Goal: Task Accomplishment & Management: Use online tool/utility

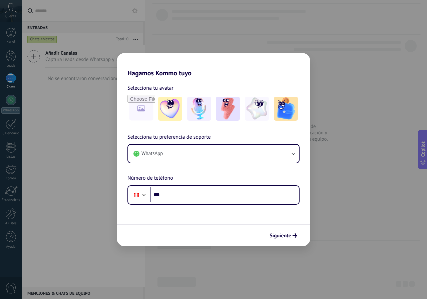
click at [194, 196] on input "***" at bounding box center [224, 195] width 149 height 15
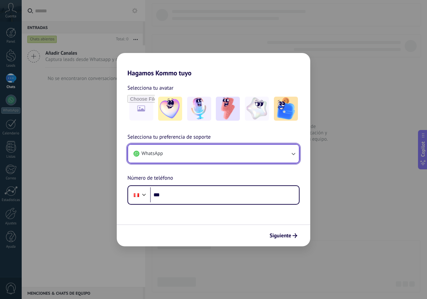
click at [179, 157] on button "WhatsApp" at bounding box center [213, 154] width 171 height 18
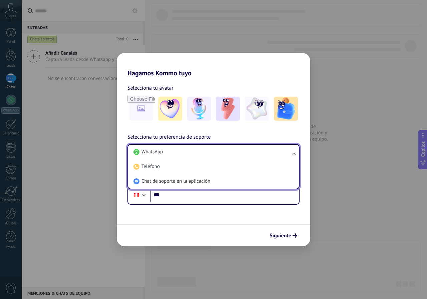
click at [179, 157] on li "WhatsApp" at bounding box center [212, 152] width 163 height 15
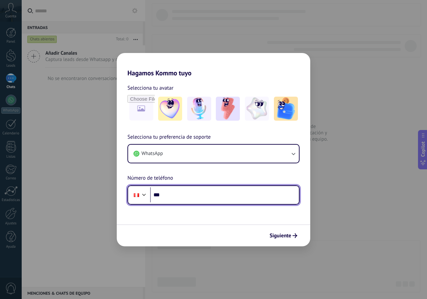
click at [187, 197] on input "***" at bounding box center [224, 195] width 149 height 15
click at [177, 193] on input "***" at bounding box center [224, 195] width 149 height 15
paste input "**********"
type input "**********"
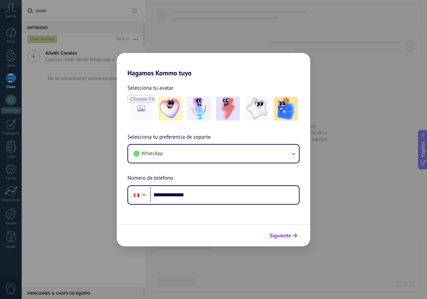
click at [283, 234] on span "Siguiente" at bounding box center [281, 236] width 22 height 5
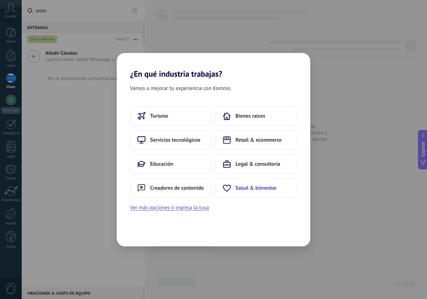
click at [246, 188] on span "Salud & bienestar" at bounding box center [256, 188] width 41 height 7
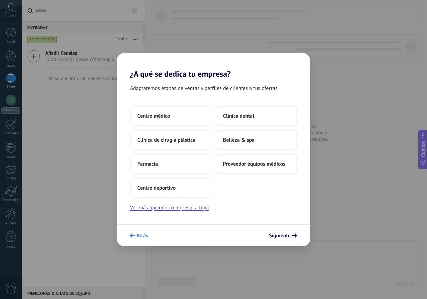
click at [131, 235] on icon "submit" at bounding box center [132, 235] width 5 height 5
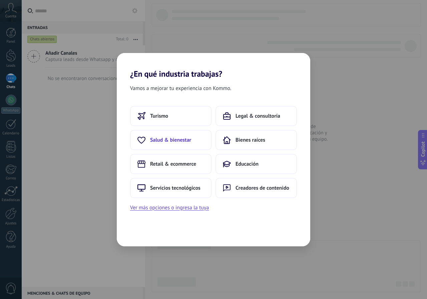
click at [172, 141] on span "Salud & bienestar" at bounding box center [170, 140] width 41 height 7
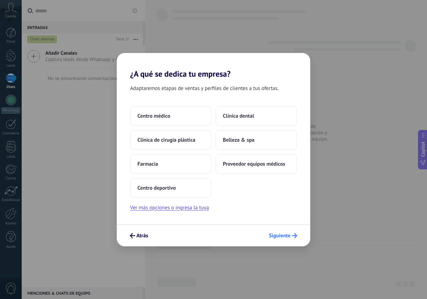
click at [278, 234] on span "Siguiente" at bounding box center [280, 236] width 22 height 5
click at [279, 238] on span "Siguiente" at bounding box center [280, 236] width 22 height 5
click at [185, 210] on button "Ver más opciones o ingresa la tuya" at bounding box center [169, 208] width 79 height 9
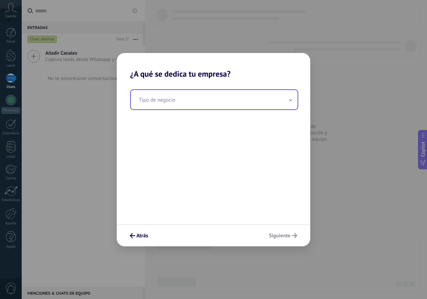
click at [160, 102] on input "text" at bounding box center [214, 99] width 167 height 19
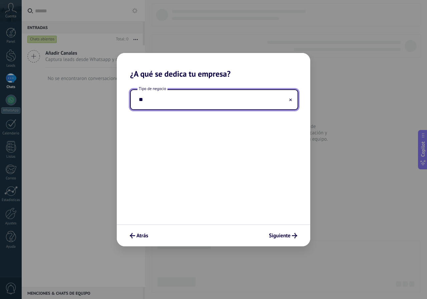
type input "*"
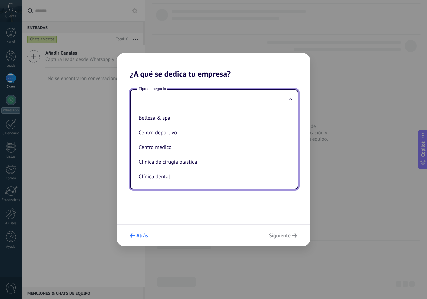
click at [148, 233] on span "Atrás" at bounding box center [139, 235] width 18 height 5
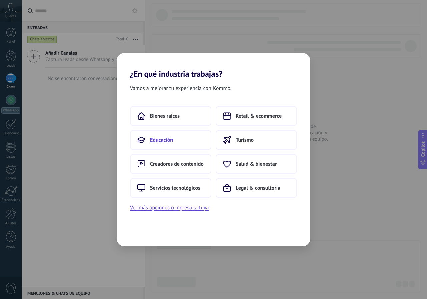
click at [173, 140] on span "Educación" at bounding box center [161, 140] width 23 height 7
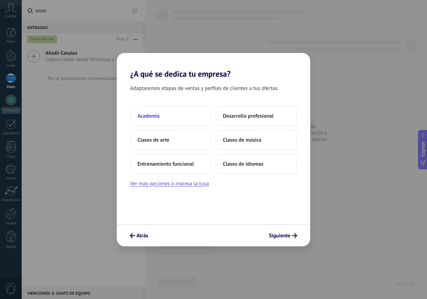
click at [168, 114] on button "Academia" at bounding box center [170, 116] width 81 height 20
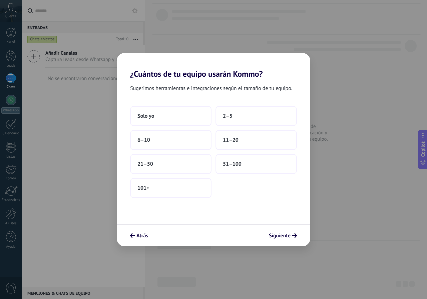
click at [168, 114] on button "Solo yo" at bounding box center [170, 116] width 81 height 20
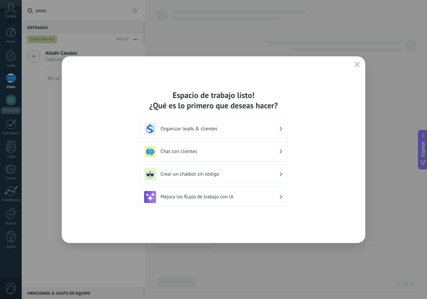
click at [272, 196] on h3 "Mejora los flujos de trabajo con IA" at bounding box center [220, 197] width 119 height 6
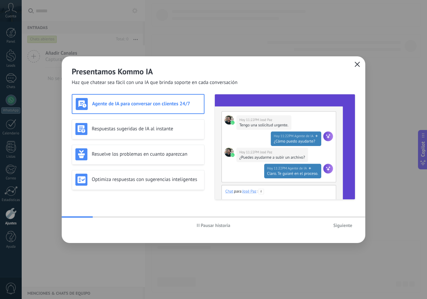
click at [359, 68] on button "button" at bounding box center [357, 64] width 9 height 9
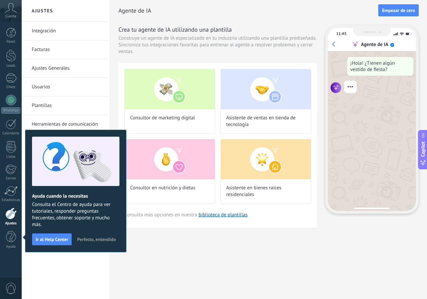
click at [101, 238] on span "Perfecto, entendido" at bounding box center [96, 239] width 39 height 5
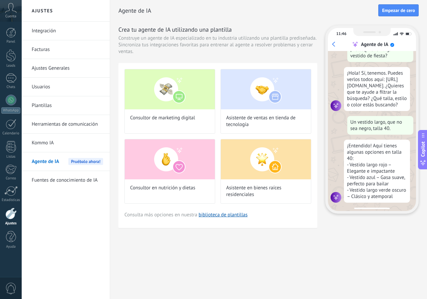
scroll to position [20, 0]
click at [390, 16] on div "Agente de IA Empezar de cero" at bounding box center [269, 10] width 300 height 21
click at [392, 13] on span "Empezar de cero" at bounding box center [398, 10] width 33 height 5
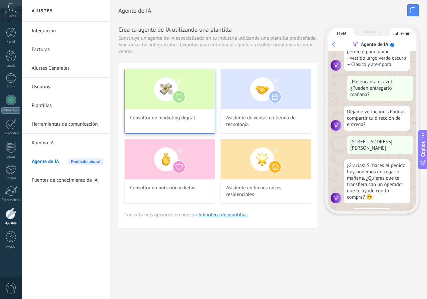
scroll to position [153, 0]
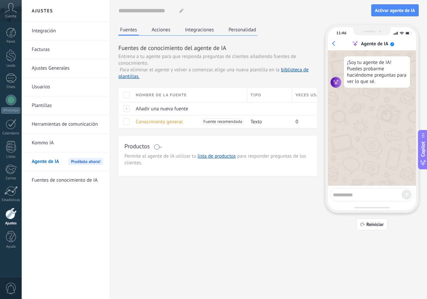
click at [261, 208] on div "Fuentes Acciones Integraciones Personalidad Fuentes de conocimiento del agente …" at bounding box center [269, 128] width 300 height 206
click at [159, 32] on button "Acciones" at bounding box center [161, 30] width 22 height 10
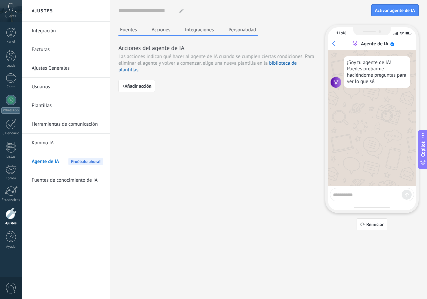
drag, startPoint x: 199, startPoint y: 28, endPoint x: 206, endPoint y: 30, distance: 7.2
click at [200, 28] on button "Integraciones" at bounding box center [200, 30] width 32 height 10
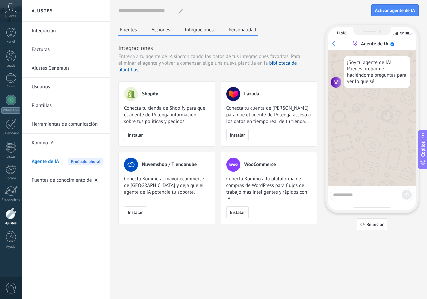
drag, startPoint x: 240, startPoint y: 32, endPoint x: 174, endPoint y: 31, distance: 66.8
click at [240, 32] on button "Personalidad" at bounding box center [242, 30] width 31 height 10
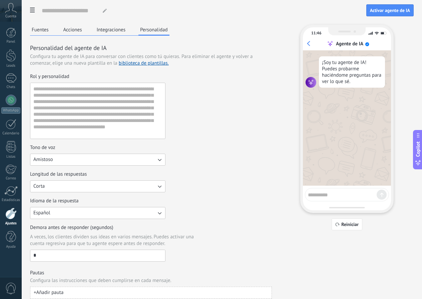
click at [50, 29] on button "Fuentes" at bounding box center [40, 30] width 20 height 10
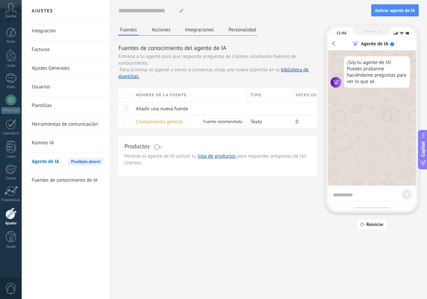
click at [8, 8] on icon at bounding box center [11, 8] width 12 height 10
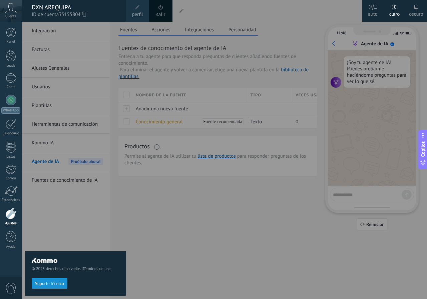
click at [65, 218] on div "© 2025 derechos reservados | Términos de uso Soporte técnico" at bounding box center [75, 161] width 101 height 278
click at [18, 105] on link "WhatsApp" at bounding box center [11, 104] width 22 height 19
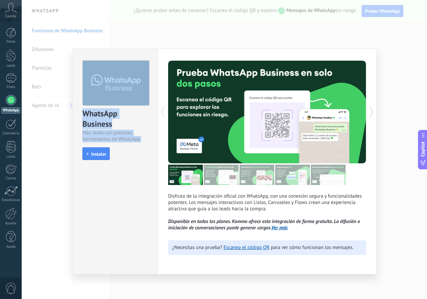
click at [377, 114] on div "WhatsApp Business Más leads con potentes herramientas de WhatsApp install Insta…" at bounding box center [225, 149] width 406 height 299
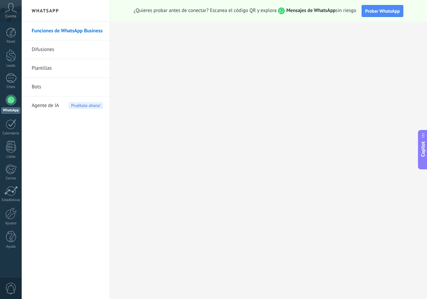
click at [61, 30] on link "Funciones de WhatsApp Business" at bounding box center [67, 31] width 71 height 19
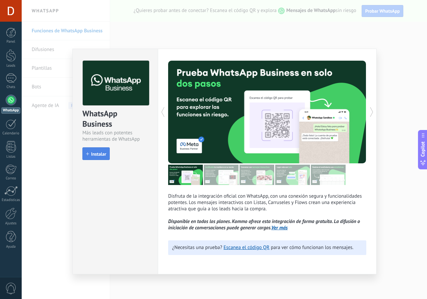
click at [99, 156] on span "Instalar" at bounding box center [98, 154] width 15 height 5
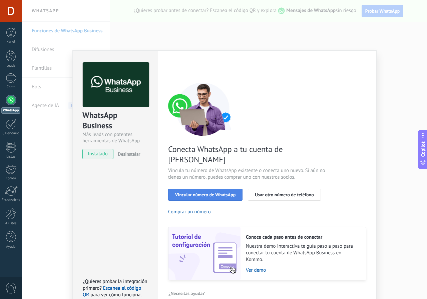
click at [227, 193] on span "Vincular número de WhatsApp" at bounding box center [205, 195] width 60 height 5
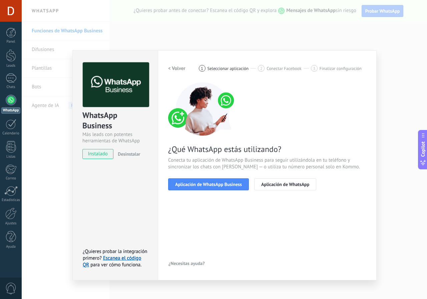
click at [227, 182] on span "Aplicación de WhatsApp Business" at bounding box center [208, 184] width 67 height 5
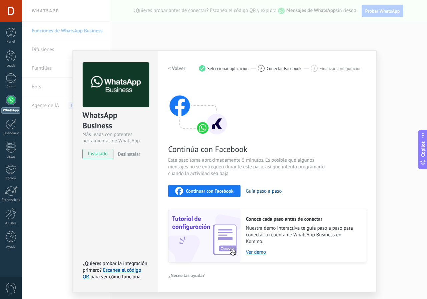
click at [201, 187] on button "Continuar con Facebook" at bounding box center [204, 191] width 72 height 12
drag, startPoint x: 367, startPoint y: 31, endPoint x: 240, endPoint y: 77, distance: 135.3
click at [360, 35] on div "WhatsApp Business Más leads con potentes herramientas de WhatsApp instalado Des…" at bounding box center [225, 149] width 406 height 299
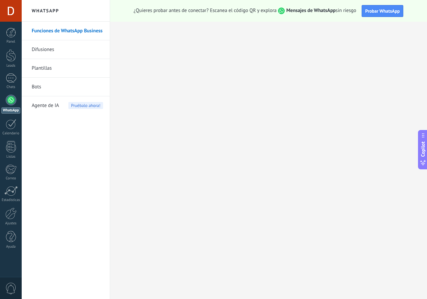
click at [50, 50] on link "Difusiones" at bounding box center [67, 49] width 71 height 19
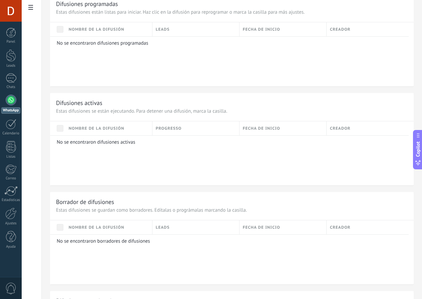
scroll to position [200, 0]
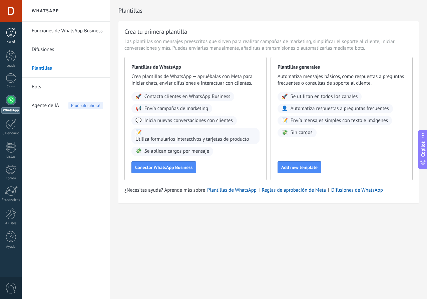
click at [14, 39] on link "Panel" at bounding box center [11, 36] width 22 height 16
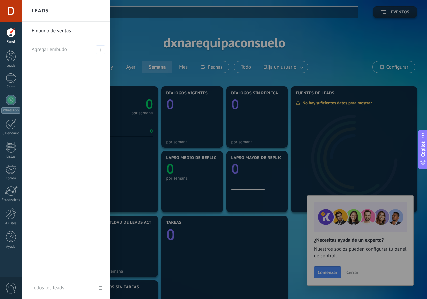
click at [7, 18] on div at bounding box center [11, 11] width 22 height 22
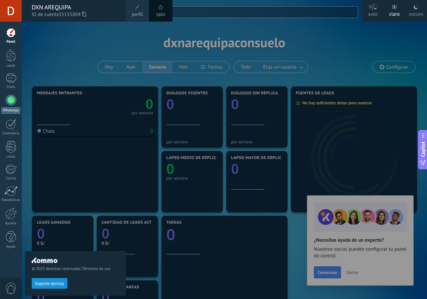
click at [12, 104] on div at bounding box center [11, 100] width 11 height 11
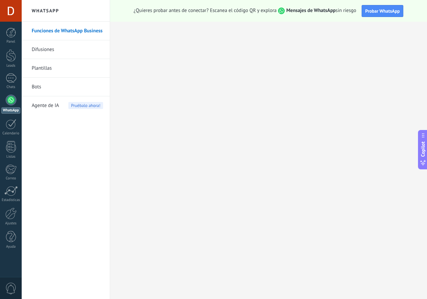
click at [51, 88] on link "Bots" at bounding box center [67, 87] width 71 height 19
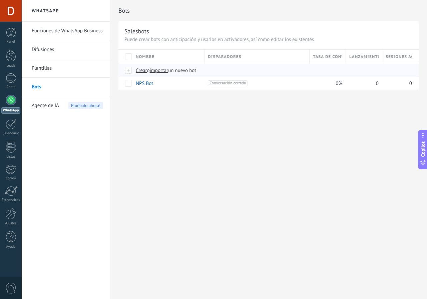
click at [128, 71] on div at bounding box center [128, 70] width 7 height 6
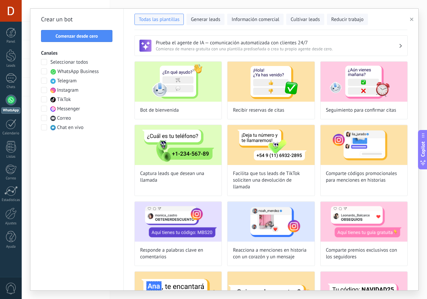
click at [44, 70] on span at bounding box center [44, 71] width 6 height 6
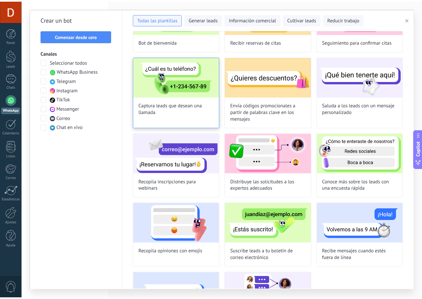
scroll to position [121, 0]
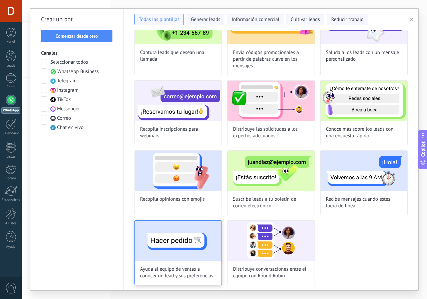
click at [197, 258] on img at bounding box center [178, 241] width 87 height 40
type input "**********"
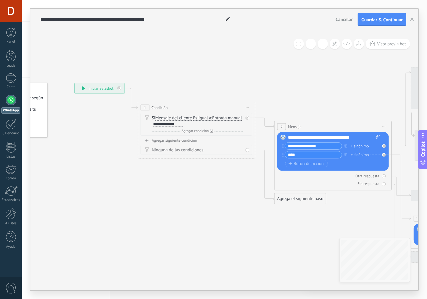
drag, startPoint x: 251, startPoint y: 219, endPoint x: 121, endPoint y: 133, distance: 156.4
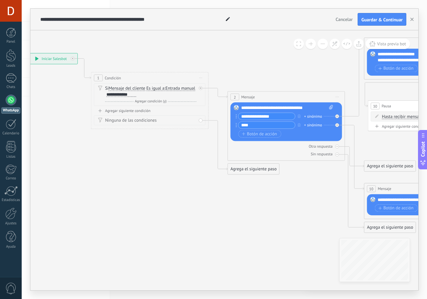
drag, startPoint x: 222, startPoint y: 175, endPoint x: 169, endPoint y: 172, distance: 53.5
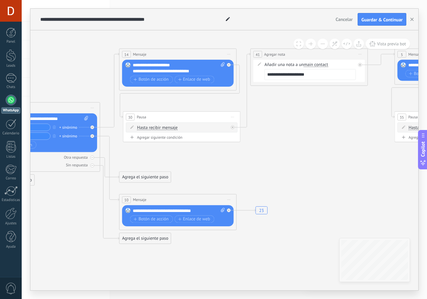
drag, startPoint x: 338, startPoint y: 120, endPoint x: 230, endPoint y: 153, distance: 113.2
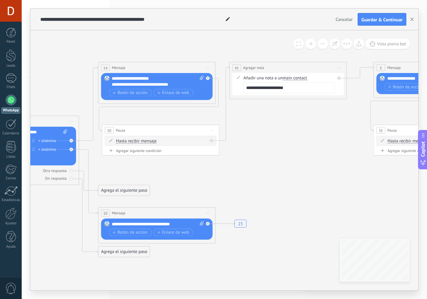
drag, startPoint x: 367, startPoint y: 141, endPoint x: 189, endPoint y: 157, distance: 178.7
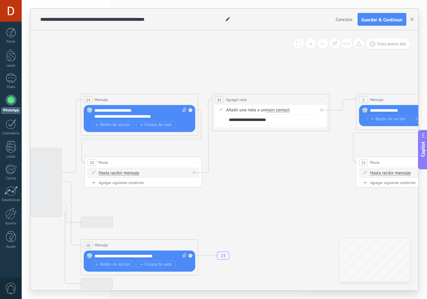
drag, startPoint x: 127, startPoint y: 200, endPoint x: 298, endPoint y: 215, distance: 171.9
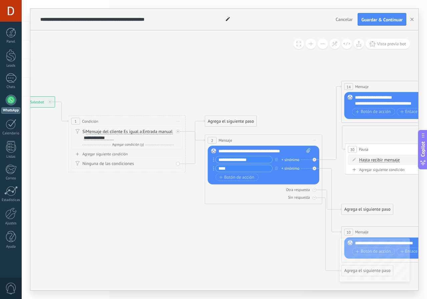
drag, startPoint x: 240, startPoint y: 208, endPoint x: 427, endPoint y: 192, distance: 187.6
click at [427, 192] on div "**********" at bounding box center [225, 149] width 406 height 299
drag, startPoint x: 284, startPoint y: 92, endPoint x: 185, endPoint y: 74, distance: 100.5
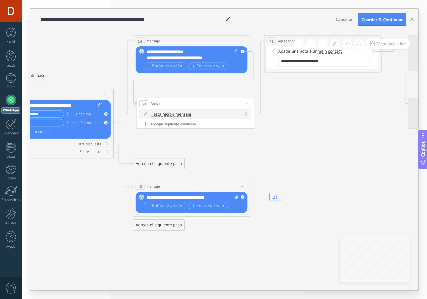
drag, startPoint x: 274, startPoint y: 141, endPoint x: 212, endPoint y: 129, distance: 62.9
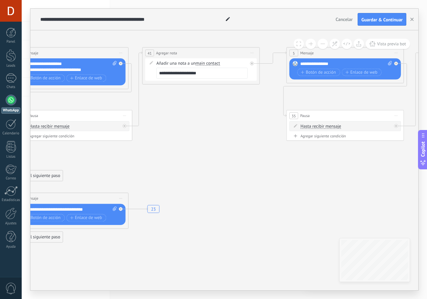
drag, startPoint x: 325, startPoint y: 156, endPoint x: 262, endPoint y: 174, distance: 65.0
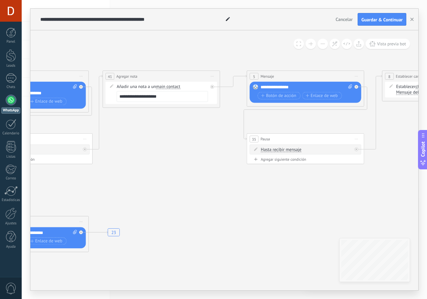
drag, startPoint x: 366, startPoint y: 193, endPoint x: 289, endPoint y: 205, distance: 77.7
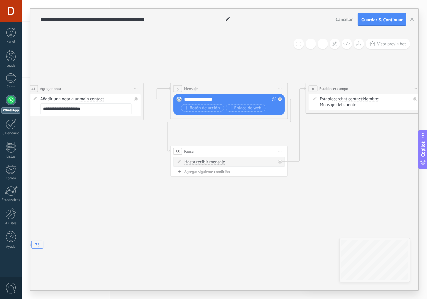
drag, startPoint x: 221, startPoint y: 207, endPoint x: 113, endPoint y: 189, distance: 110.2
click at [115, 191] on icon "23" at bounding box center [412, 180] width 2002 height 489
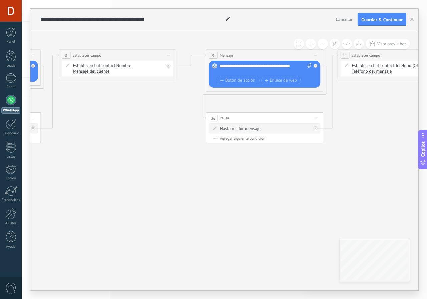
drag, startPoint x: 194, startPoint y: 186, endPoint x: 210, endPoint y: 173, distance: 20.4
click at [126, 179] on icon "23" at bounding box center [165, 147] width 2002 height 489
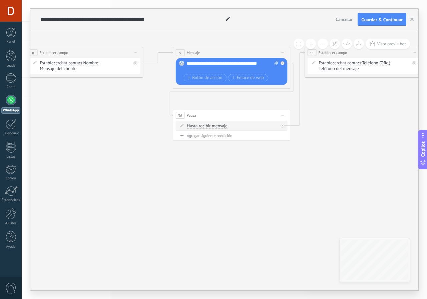
drag, startPoint x: 278, startPoint y: 174, endPoint x: 156, endPoint y: 183, distance: 122.9
click at [152, 183] on icon "23" at bounding box center [132, 144] width 2002 height 489
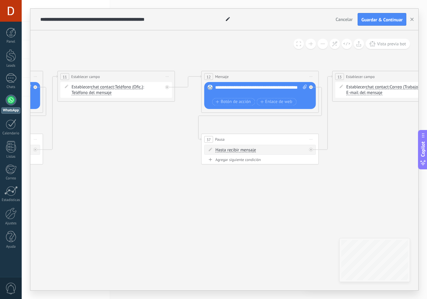
drag, startPoint x: 319, startPoint y: 181, endPoint x: 368, endPoint y: 198, distance: 51.9
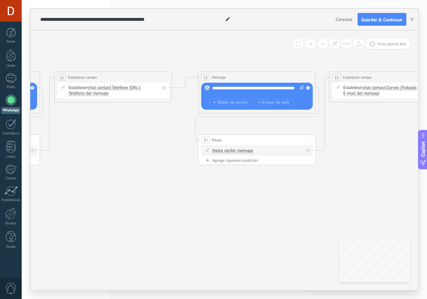
drag, startPoint x: 373, startPoint y: 199, endPoint x: 282, endPoint y: 188, distance: 90.8
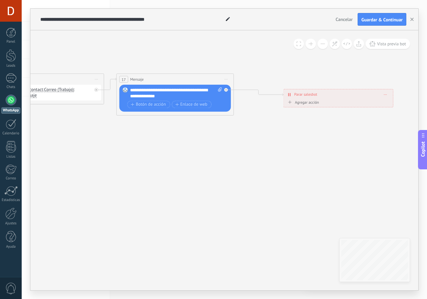
drag, startPoint x: 298, startPoint y: 189, endPoint x: 180, endPoint y: 189, distance: 118.5
drag, startPoint x: 140, startPoint y: 183, endPoint x: 374, endPoint y: 171, distance: 234.0
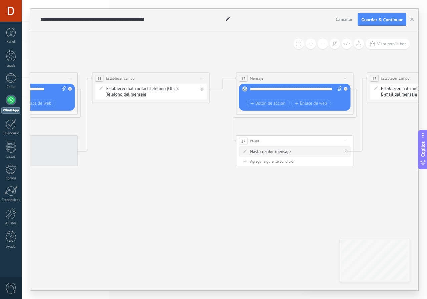
drag, startPoint x: 193, startPoint y: 179, endPoint x: 292, endPoint y: 186, distance: 98.7
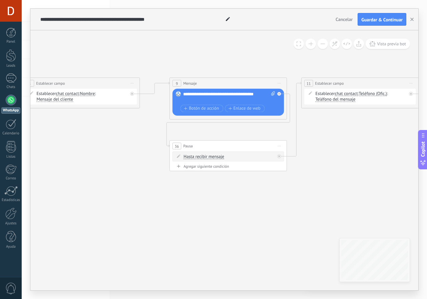
drag, startPoint x: 345, startPoint y: 173, endPoint x: 192, endPoint y: 171, distance: 152.9
click at [373, 175] on icon "23" at bounding box center [129, 175] width 2002 height 489
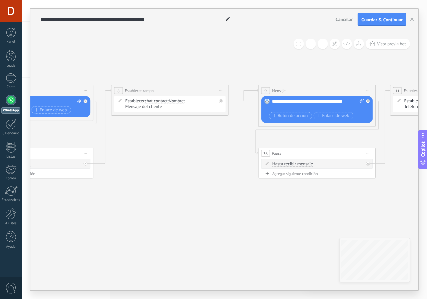
drag, startPoint x: 192, startPoint y: 171, endPoint x: 243, endPoint y: 171, distance: 50.4
click at [312, 173] on icon "23" at bounding box center [218, 182] width 2002 height 489
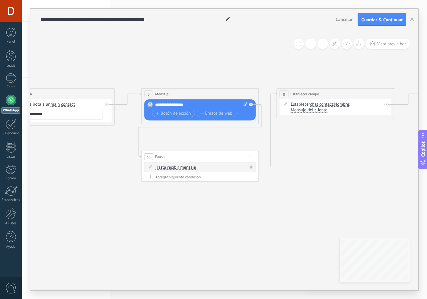
drag, startPoint x: 294, startPoint y: 172, endPoint x: 182, endPoint y: 164, distance: 112.8
click at [348, 174] on icon "23" at bounding box center [383, 186] width 2002 height 489
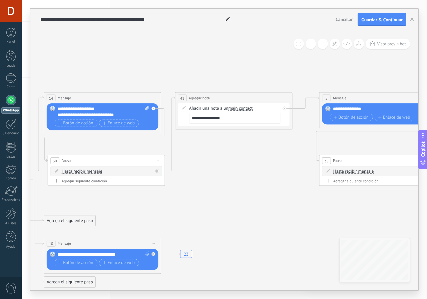
drag, startPoint x: 182, startPoint y: 164, endPoint x: 273, endPoint y: 165, distance: 90.8
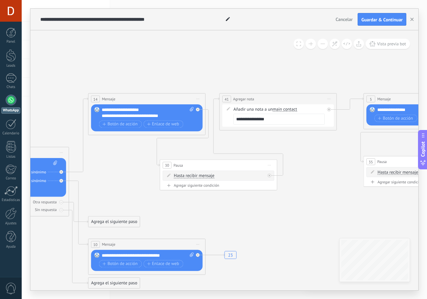
drag, startPoint x: 207, startPoint y: 166, endPoint x: 205, endPoint y: 178, distance: 12.1
click at [277, 160] on div "30 Pausa ***** Iniciar vista previa aquí Cambiar nombre Duplicar [GEOGRAPHIC_DA…" at bounding box center [218, 165] width 117 height 11
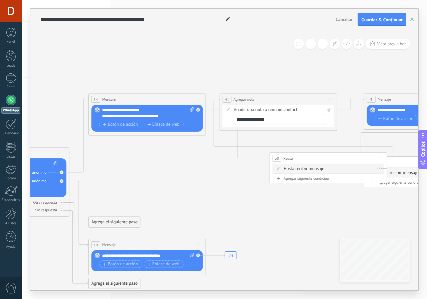
drag, startPoint x: 201, startPoint y: 182, endPoint x: 290, endPoint y: 169, distance: 89.9
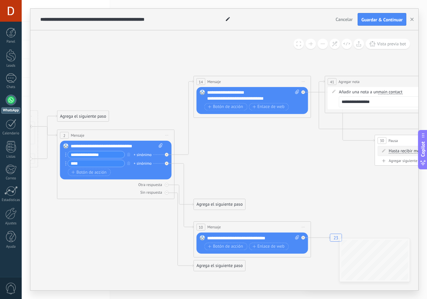
drag, startPoint x: 199, startPoint y: 161, endPoint x: 208, endPoint y: 158, distance: 10.1
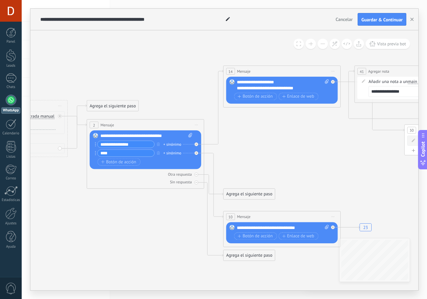
drag, startPoint x: 118, startPoint y: 213, endPoint x: 145, endPoint y: 197, distance: 32.0
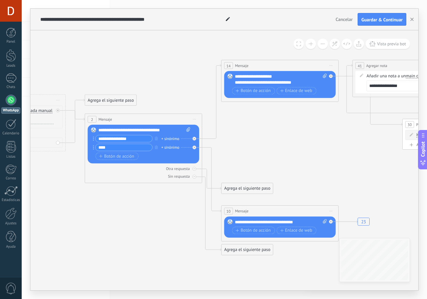
click at [130, 140] on input "**********" at bounding box center [123, 139] width 57 height 7
click at [174, 138] on div "+ sinónimo" at bounding box center [171, 139] width 18 height 6
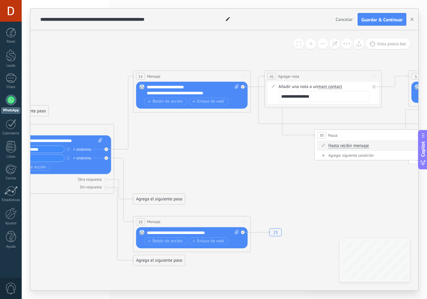
drag, startPoint x: 294, startPoint y: 172, endPoint x: 213, endPoint y: 183, distance: 81.9
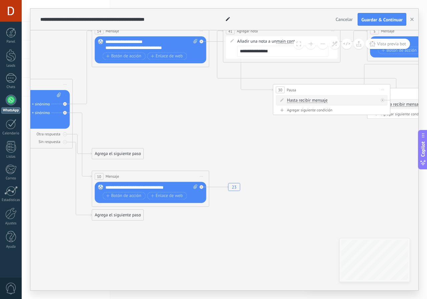
drag, startPoint x: 255, startPoint y: 170, endPoint x: 214, endPoint y: 125, distance: 61.4
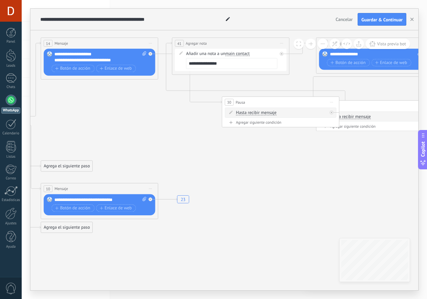
drag, startPoint x: 197, startPoint y: 127, endPoint x: 142, endPoint y: 143, distance: 57.3
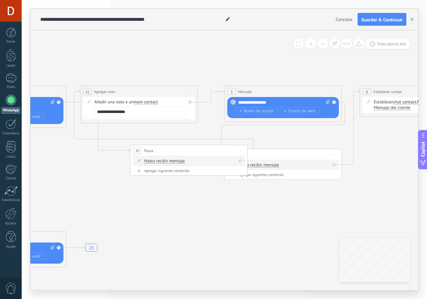
drag, startPoint x: 276, startPoint y: 162, endPoint x: 184, endPoint y: 211, distance: 104.1
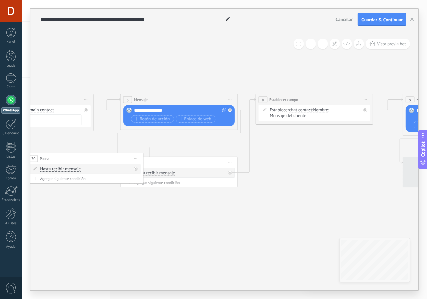
drag, startPoint x: 308, startPoint y: 142, endPoint x: 166, endPoint y: 149, distance: 142.7
click at [157, 152] on icon "23" at bounding box center [362, 191] width 2002 height 489
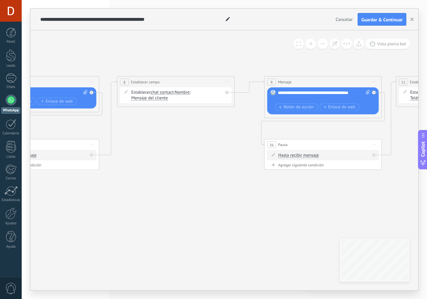
drag, startPoint x: 238, startPoint y: 158, endPoint x: 195, endPoint y: 131, distance: 51.1
click at [150, 119] on icon "23" at bounding box center [224, 174] width 2002 height 489
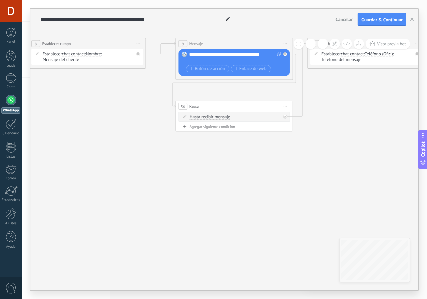
drag, startPoint x: 307, startPoint y: 154, endPoint x: 166, endPoint y: 194, distance: 146.6
click at [166, 194] on icon "23" at bounding box center [135, 135] width 2002 height 489
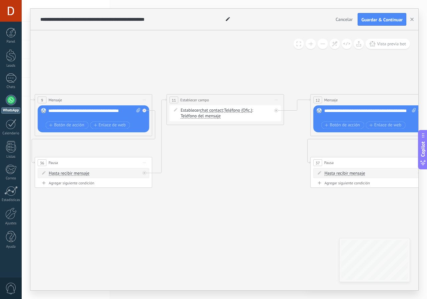
drag, startPoint x: 264, startPoint y: 170, endPoint x: 93, endPoint y: 157, distance: 171.1
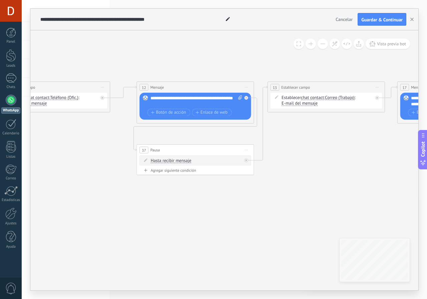
drag, startPoint x: 298, startPoint y: 166, endPoint x: 271, endPoint y: 177, distance: 29.3
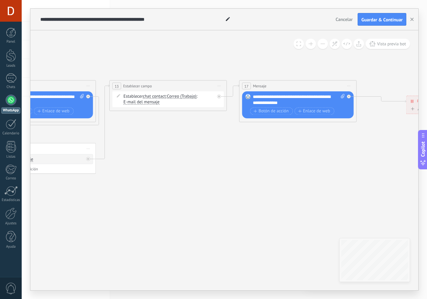
drag, startPoint x: 268, startPoint y: 174, endPoint x: 172, endPoint y: 165, distance: 96.6
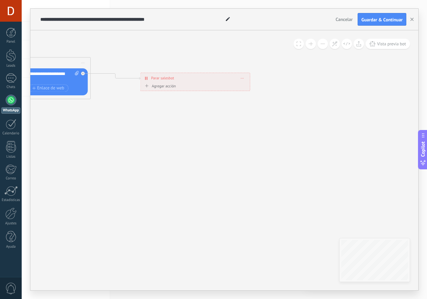
drag, startPoint x: 277, startPoint y: 171, endPoint x: 236, endPoint y: 165, distance: 42.2
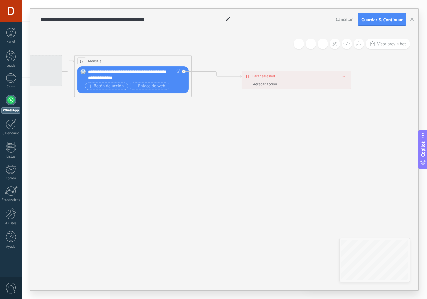
drag, startPoint x: 185, startPoint y: 169, endPoint x: 306, endPoint y: 169, distance: 121.2
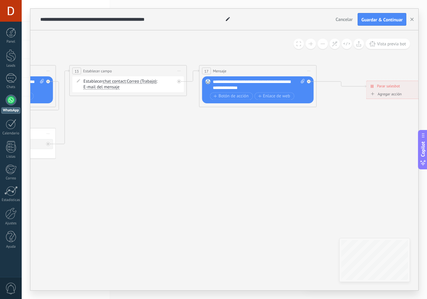
drag, startPoint x: 206, startPoint y: 167, endPoint x: 160, endPoint y: 155, distance: 47.0
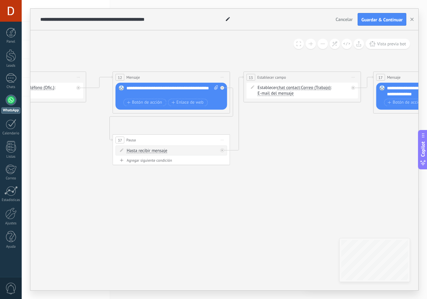
drag, startPoint x: 160, startPoint y: 155, endPoint x: 347, endPoint y: 161, distance: 186.7
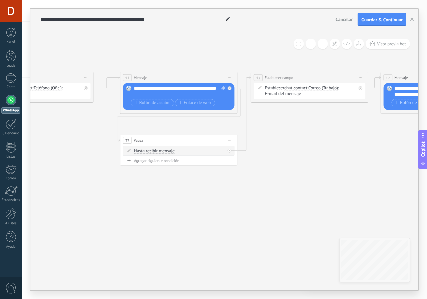
drag, startPoint x: 75, startPoint y: 153, endPoint x: 223, endPoint y: 153, distance: 147.9
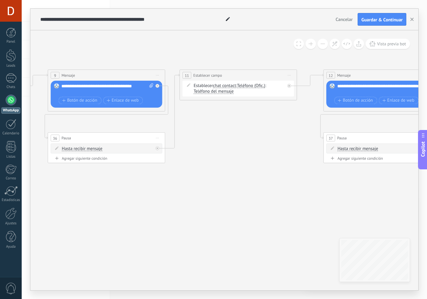
drag, startPoint x: 224, startPoint y: 131, endPoint x: 339, endPoint y: 125, distance: 114.3
drag, startPoint x: 122, startPoint y: 155, endPoint x: 280, endPoint y: 163, distance: 158.8
drag, startPoint x: 145, startPoint y: 221, endPoint x: 232, endPoint y: 210, distance: 87.9
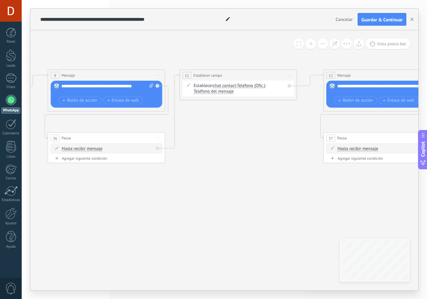
click at [310, 215] on icon "23" at bounding box center [7, 167] width 2002 height 489
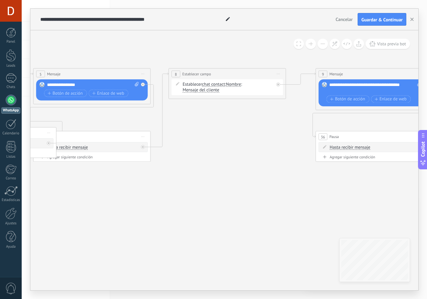
drag, startPoint x: 119, startPoint y: 202, endPoint x: 163, endPoint y: 189, distance: 45.1
click at [315, 183] on icon "23" at bounding box center [275, 166] width 2002 height 489
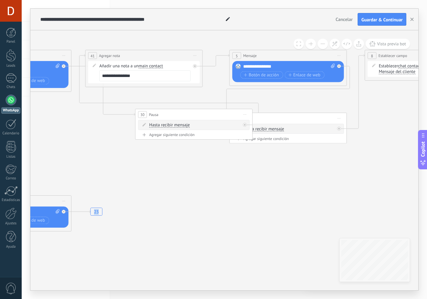
drag, startPoint x: 254, startPoint y: 179, endPoint x: 288, endPoint y: 175, distance: 34.0
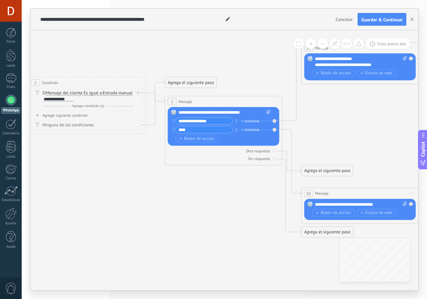
drag, startPoint x: 180, startPoint y: 166, endPoint x: 336, endPoint y: 179, distance: 156.8
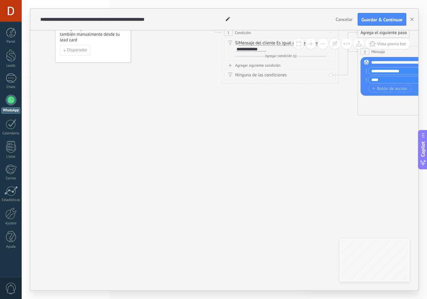
drag, startPoint x: 215, startPoint y: 159, endPoint x: 221, endPoint y: 157, distance: 6.7
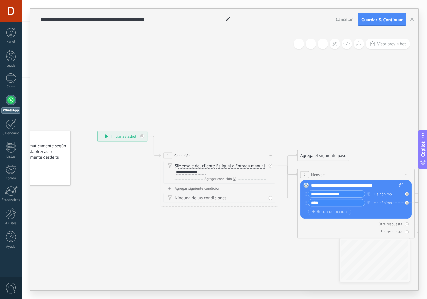
drag, startPoint x: 197, startPoint y: 129, endPoint x: 141, endPoint y: 226, distance: 112.6
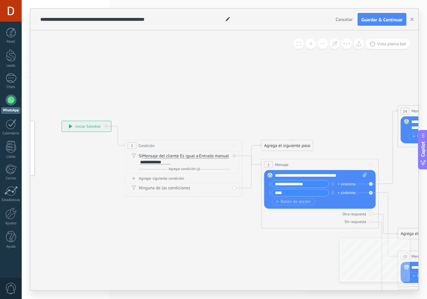
drag, startPoint x: 214, startPoint y: 102, endPoint x: 123, endPoint y: 84, distance: 93.2
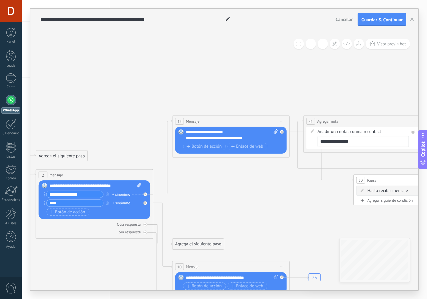
drag, startPoint x: 259, startPoint y: 80, endPoint x: 116, endPoint y: 89, distance: 143.5
click at [8, 99] on div at bounding box center [11, 100] width 11 height 11
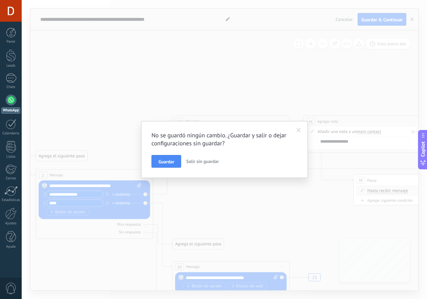
click at [210, 160] on span "Salir sin guardar" at bounding box center [202, 162] width 33 height 6
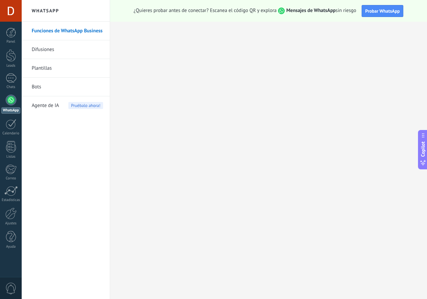
click at [53, 71] on link "Plantillas" at bounding box center [67, 68] width 71 height 19
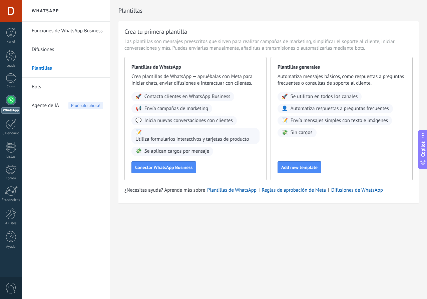
click at [48, 46] on link "Difusiones" at bounding box center [67, 49] width 71 height 19
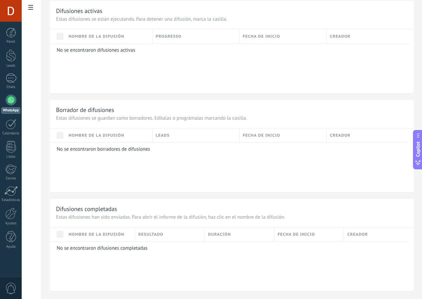
scroll to position [91, 0]
